Goal: Task Accomplishment & Management: Manage account settings

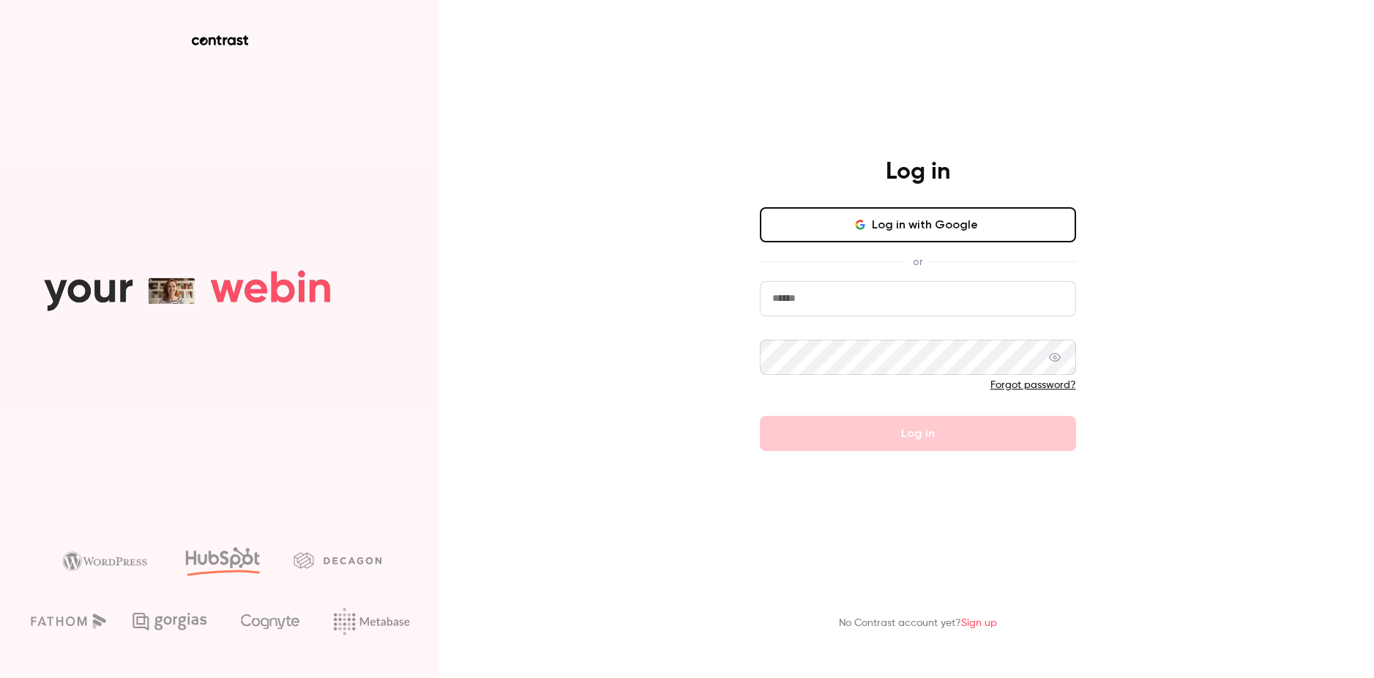
drag, startPoint x: 876, startPoint y: 296, endPoint x: 877, endPoint y: 305, distance: 8.9
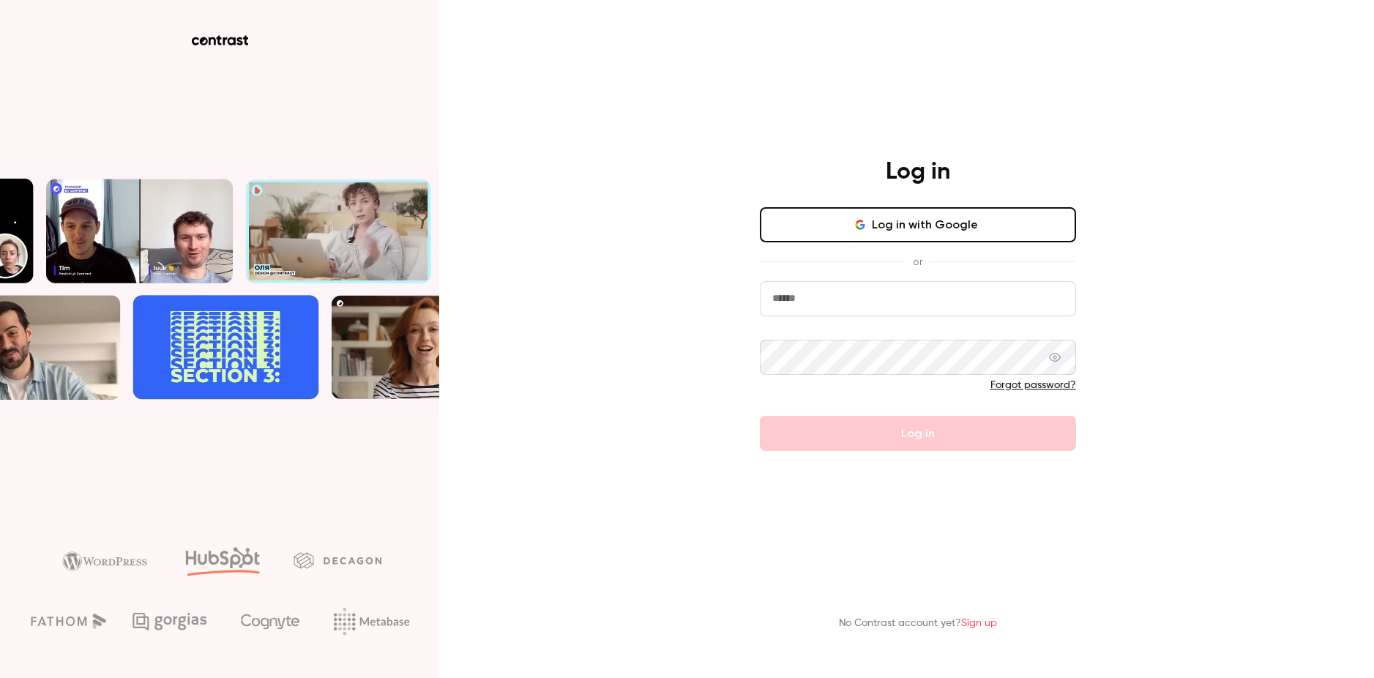
click at [876, 296] on input "email" at bounding box center [918, 298] width 316 height 35
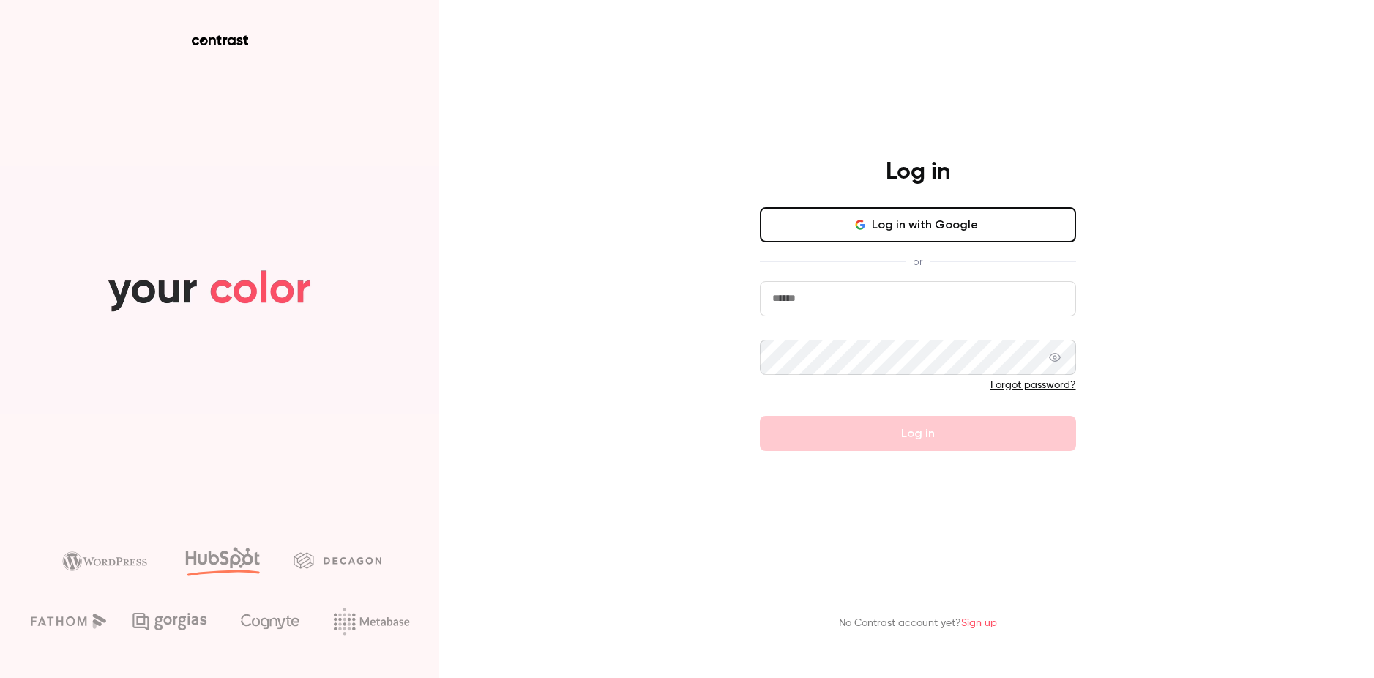
click at [900, 310] on input "email" at bounding box center [918, 298] width 316 height 35
type input "**********"
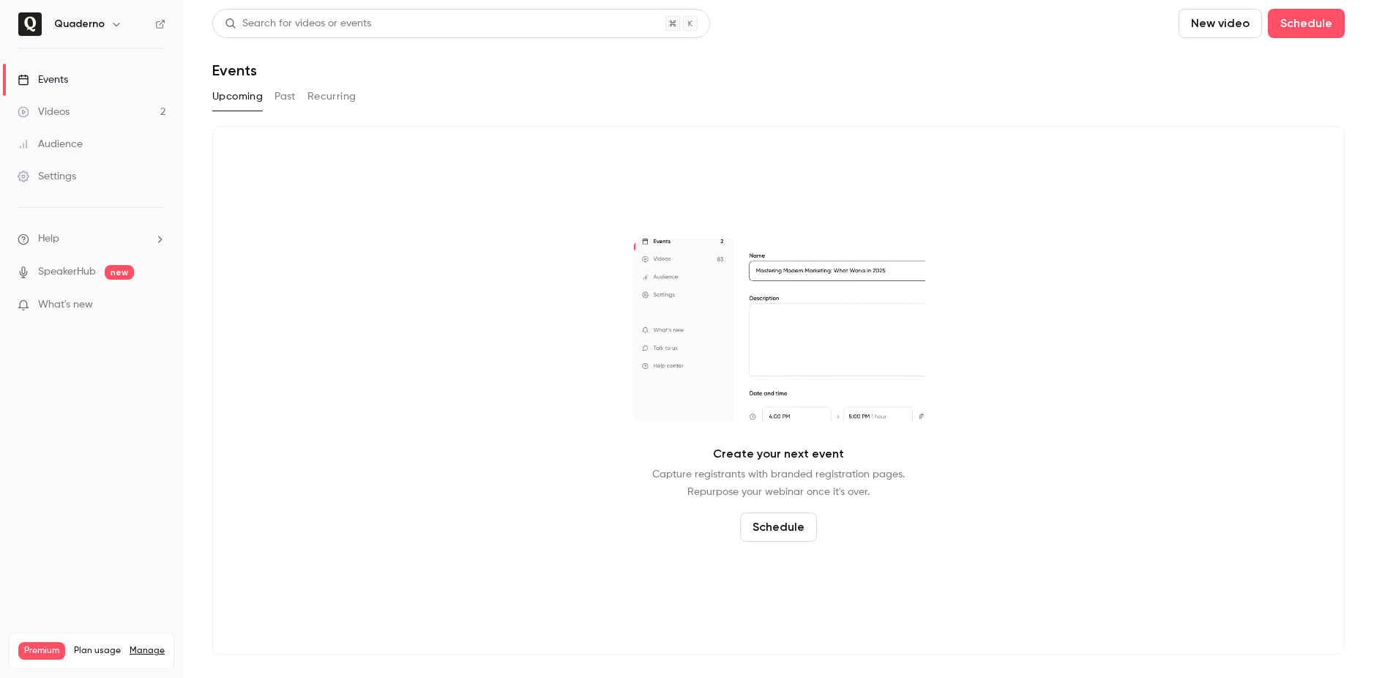
click at [110, 21] on icon "button" at bounding box center [116, 24] width 12 height 12
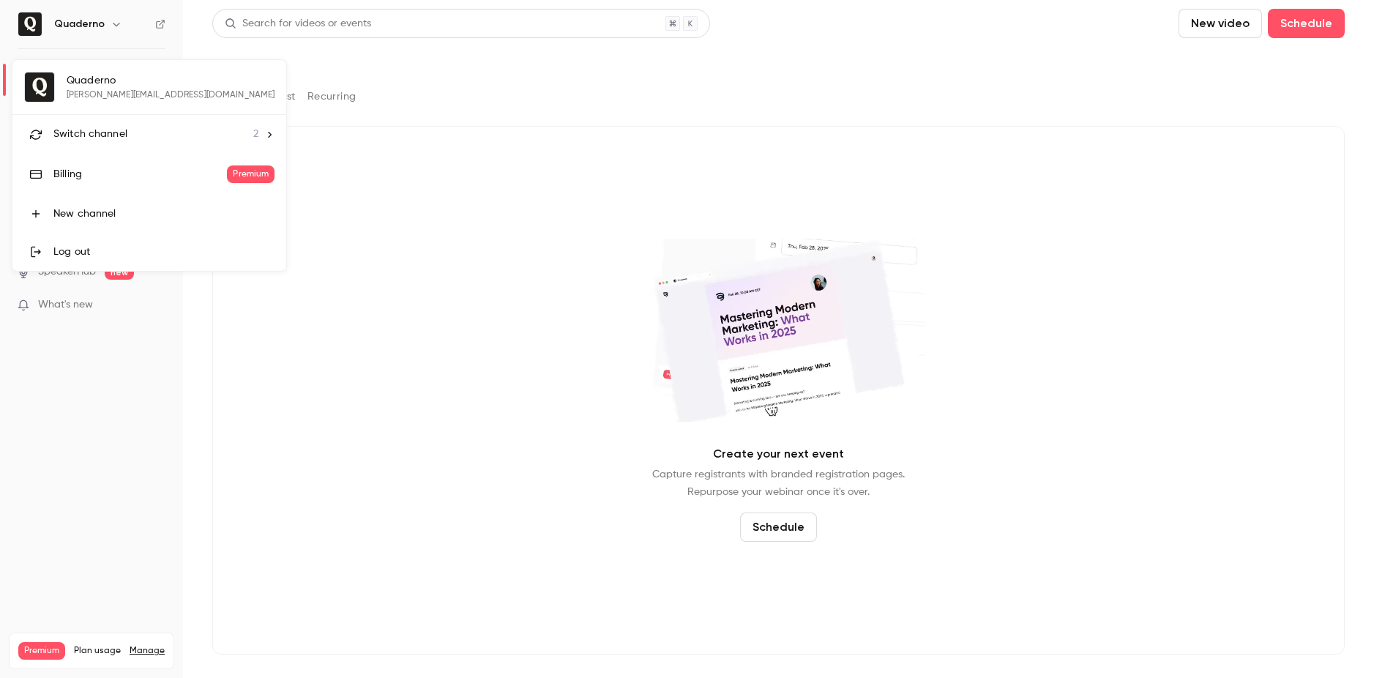
click at [102, 100] on div "Quaderno [PERSON_NAME][EMAIL_ADDRESS][DOMAIN_NAME] Switch channel 2 Billing Pre…" at bounding box center [149, 165] width 274 height 211
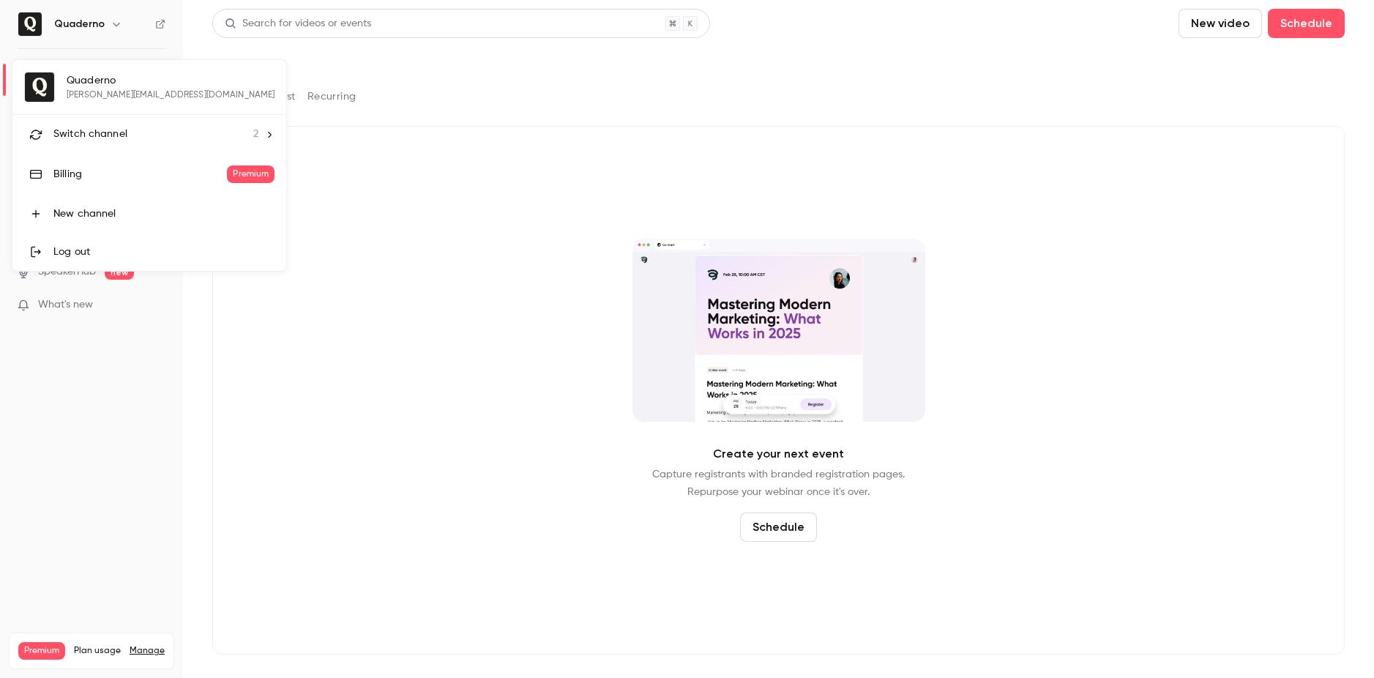
drag, startPoint x: 100, startPoint y: 141, endPoint x: 150, endPoint y: 135, distance: 50.9
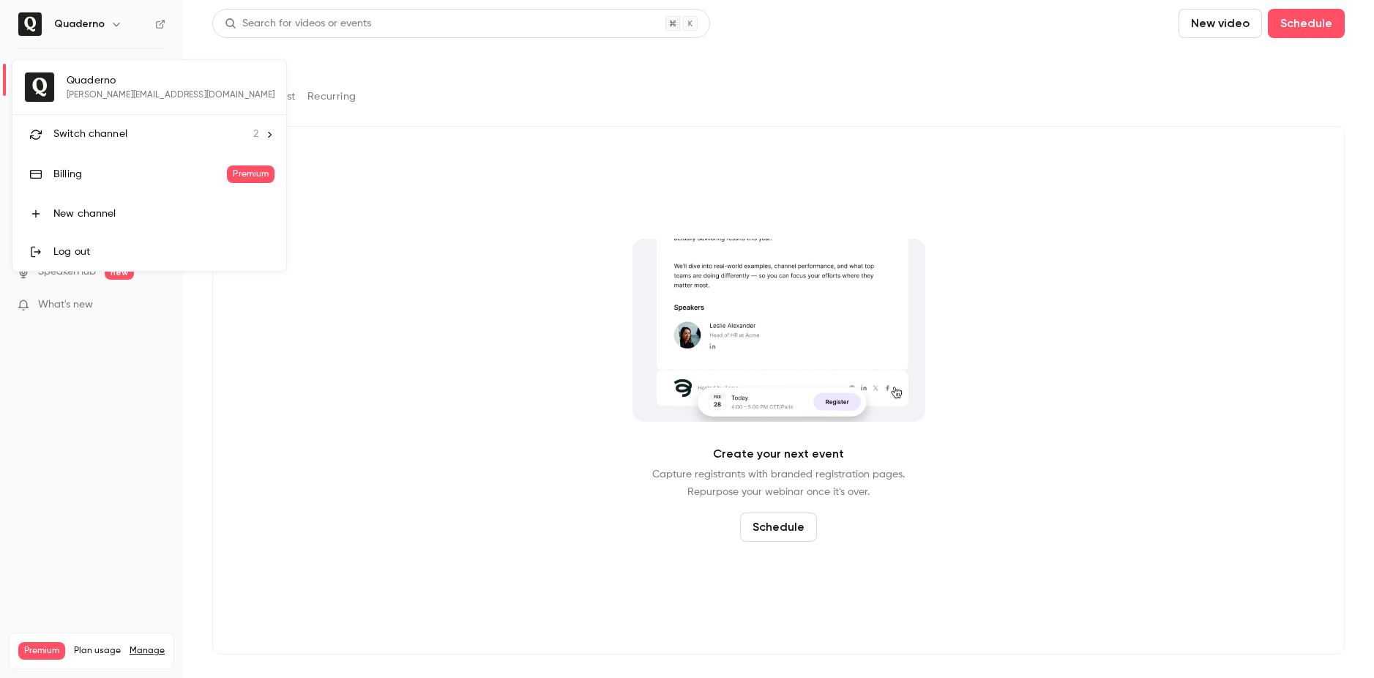
click at [100, 141] on span "Switch channel" at bounding box center [90, 134] width 74 height 15
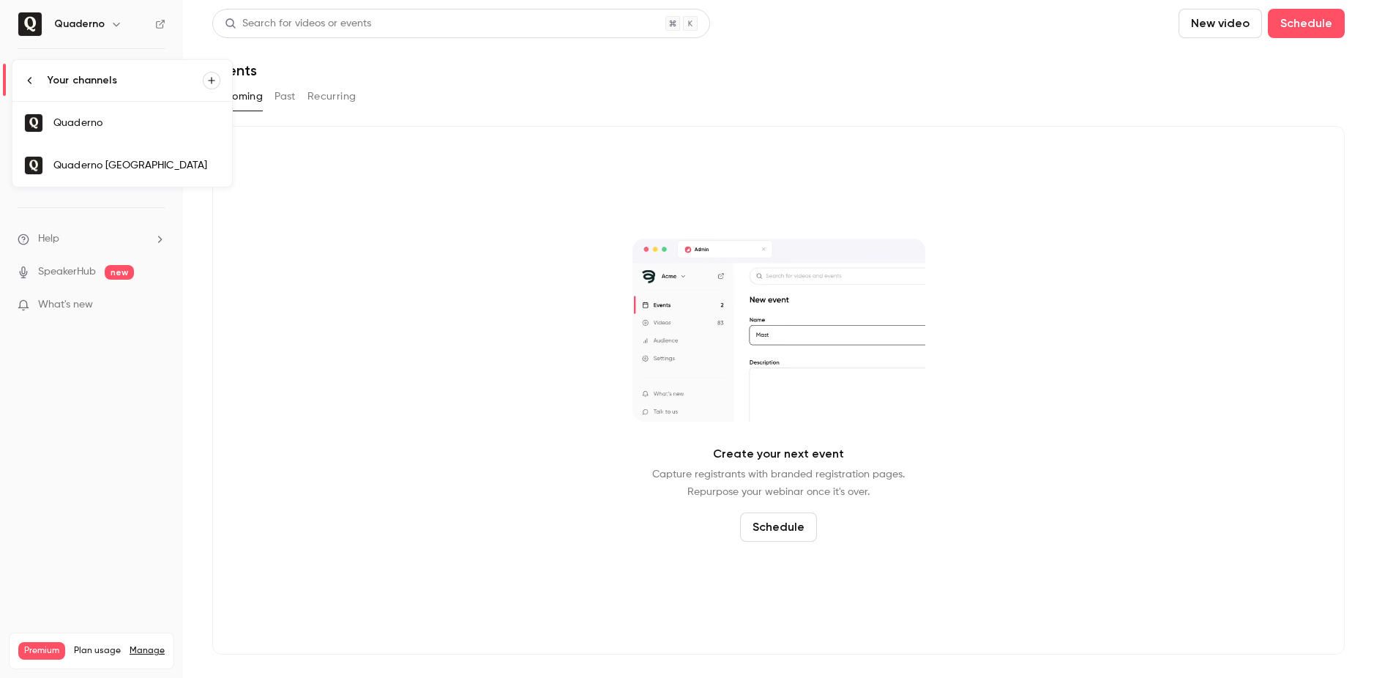
click at [91, 170] on div "Quaderno [GEOGRAPHIC_DATA]" at bounding box center [136, 165] width 167 height 15
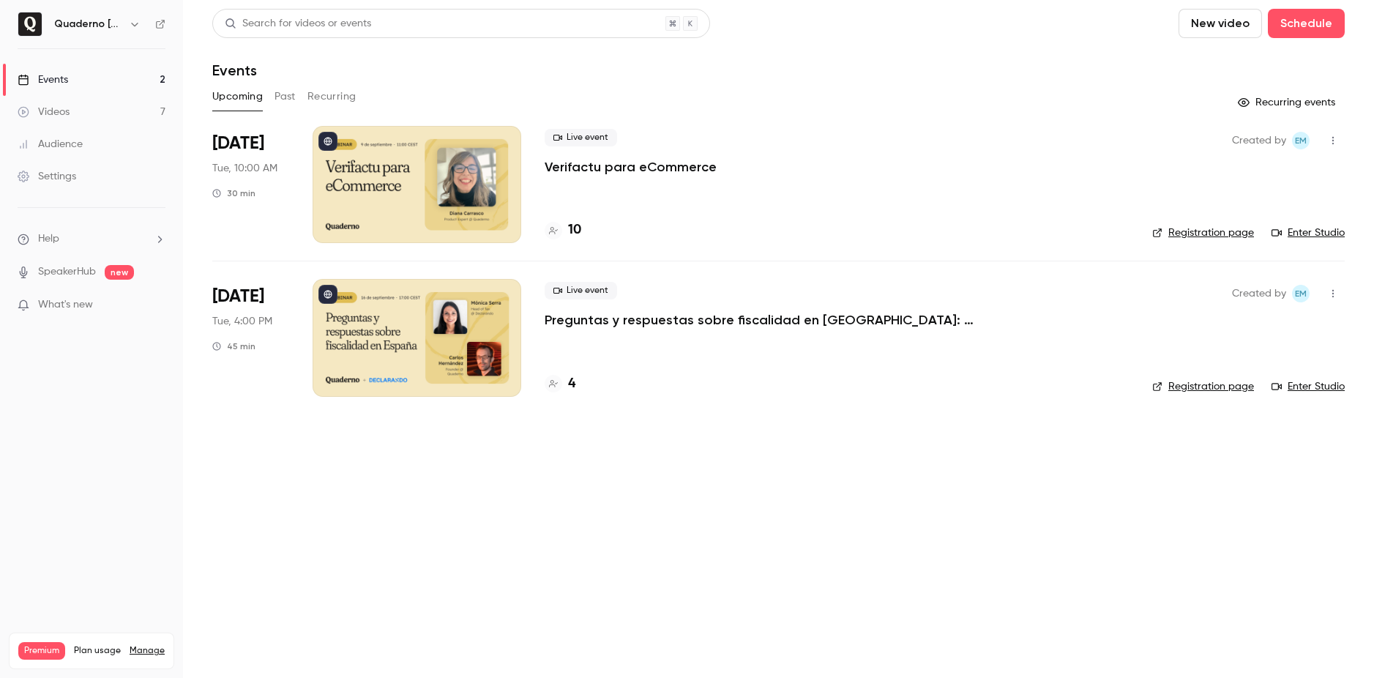
click at [439, 323] on div at bounding box center [416, 337] width 209 height 117
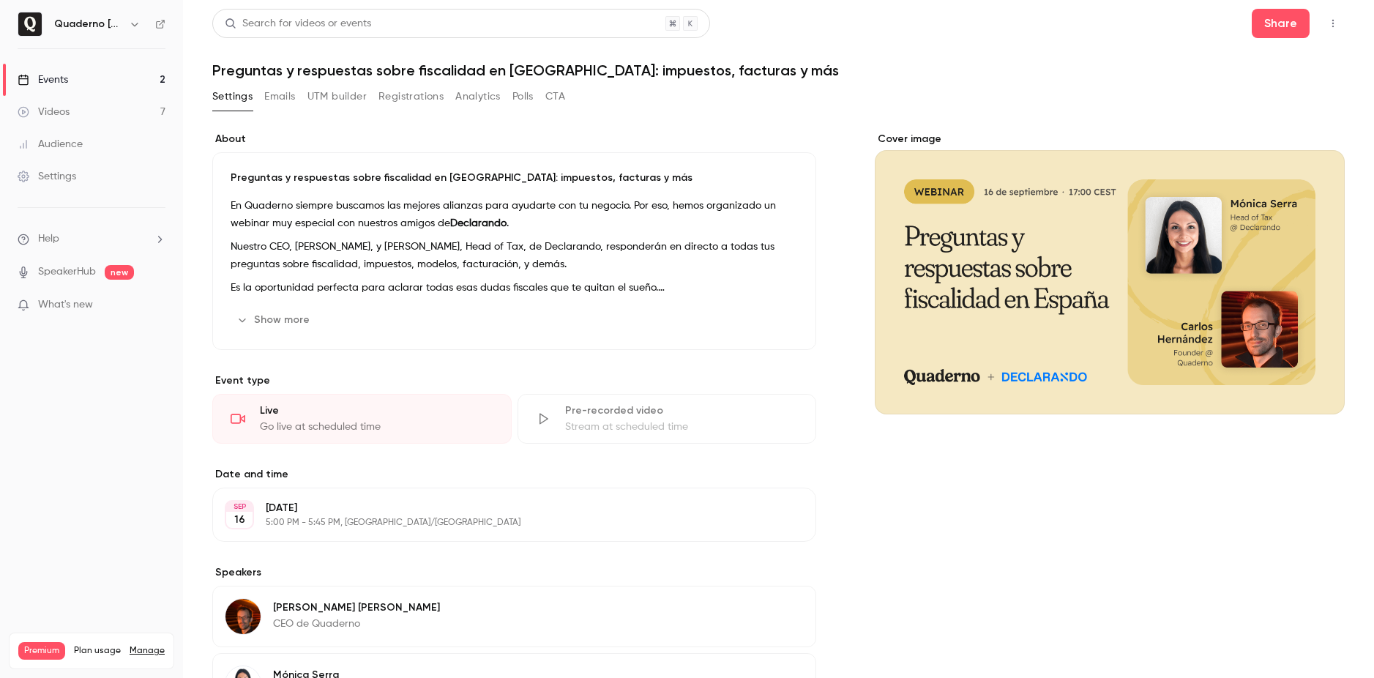
drag, startPoint x: 394, startPoint y: 93, endPoint x: 405, endPoint y: 93, distance: 11.0
click at [394, 93] on button "Registrations" at bounding box center [410, 96] width 65 height 23
